Goal: Task Accomplishment & Management: Use online tool/utility

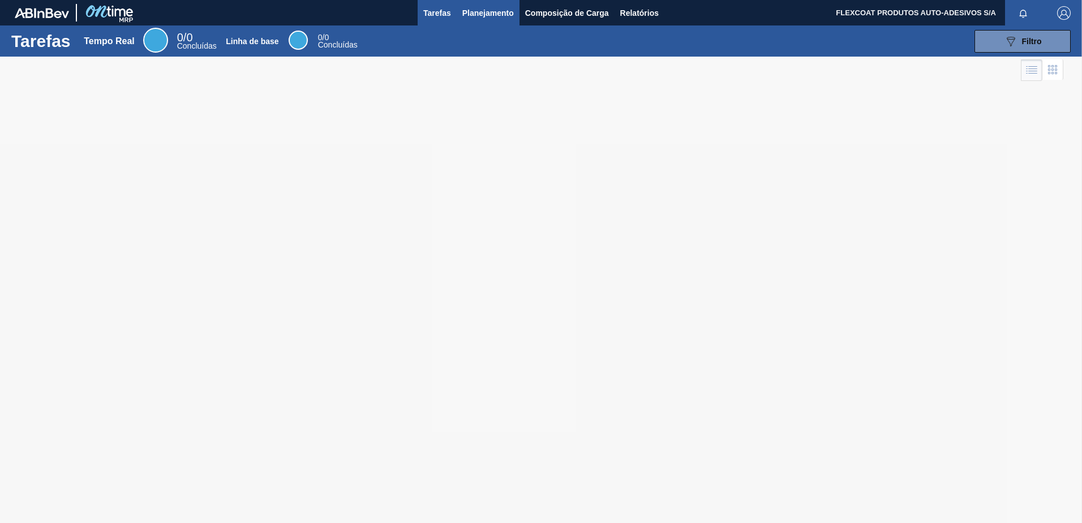
click at [473, 12] on span "Planejamento" at bounding box center [487, 13] width 51 height 14
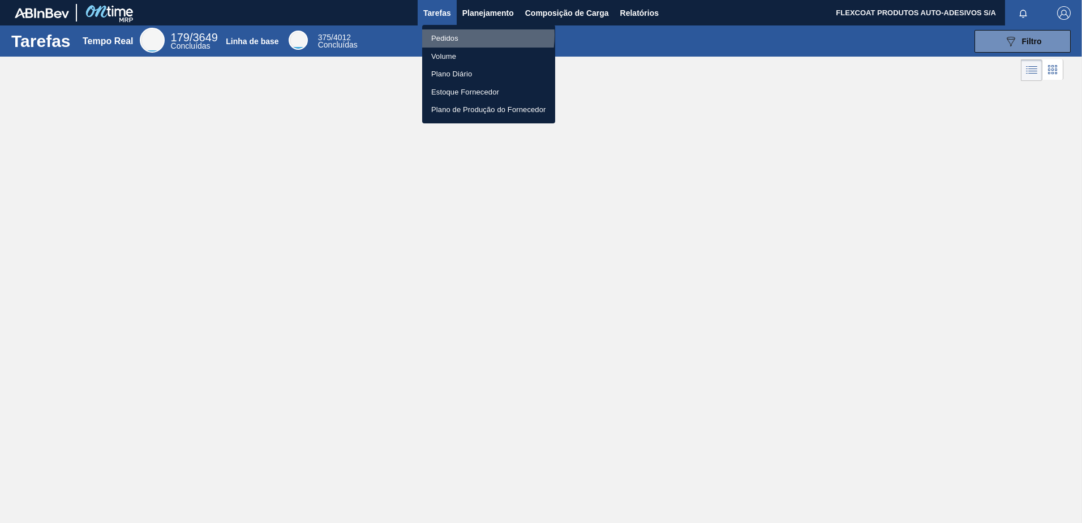
click at [450, 35] on li "Pedidos" at bounding box center [488, 38] width 133 height 18
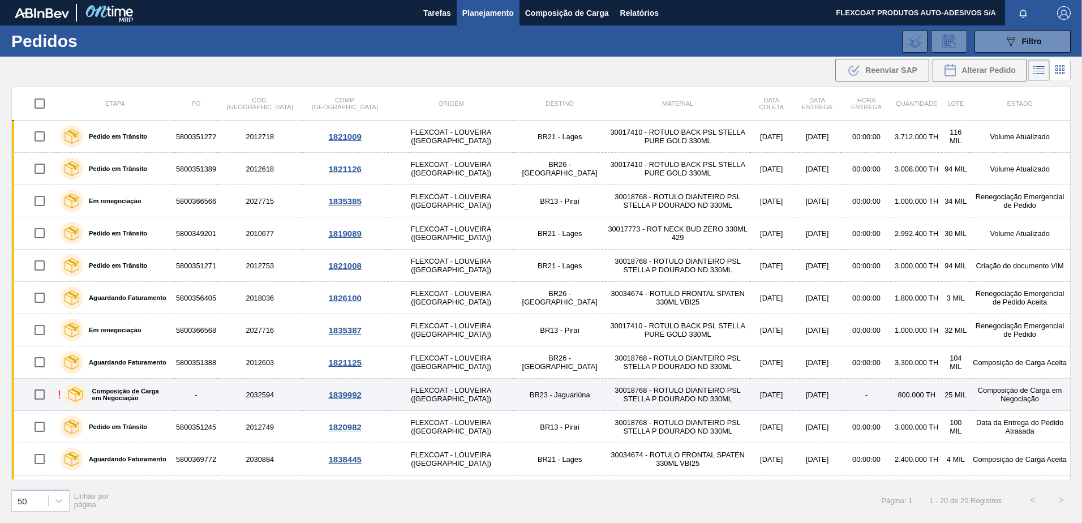
click at [124, 394] on label "Composição de Carga em Negociação" at bounding box center [128, 394] width 83 height 14
